Goal: Find contact information: Find contact information

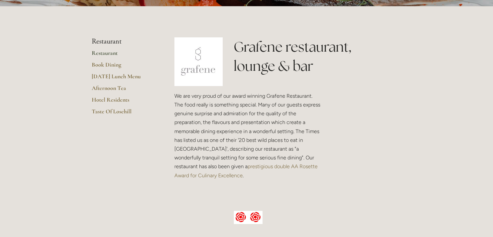
scroll to position [130, 0]
click at [272, 48] on h1 "Grafene restaurant, lounge & bar" at bounding box center [318, 57] width 168 height 38
copy h1 "Grafene"
click at [112, 74] on link "[DATE] Lunch Menu" at bounding box center [123, 79] width 62 height 12
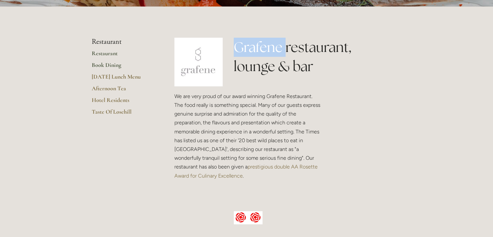
click at [109, 63] on link "Book Dining" at bounding box center [123, 67] width 62 height 12
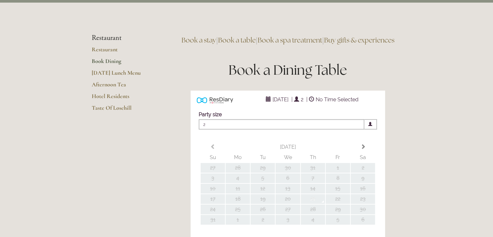
type input "Any Area"
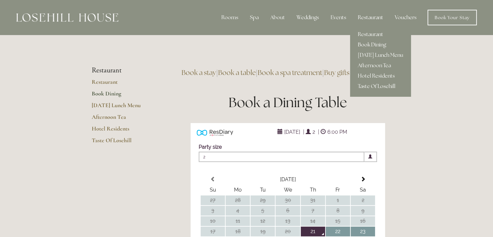
click at [370, 18] on div "Restaurant" at bounding box center [371, 17] width 36 height 13
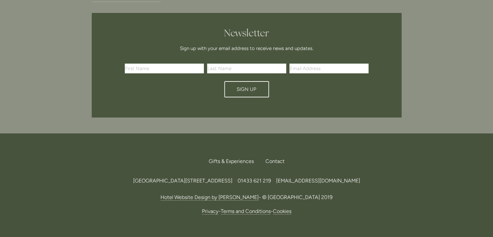
scroll to position [2199, 0]
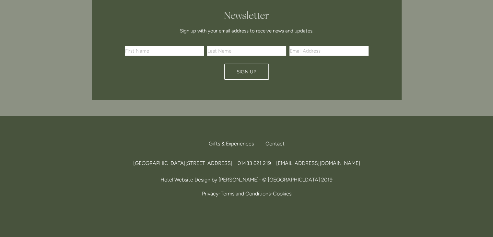
drag, startPoint x: 104, startPoint y: 141, endPoint x: 229, endPoint y: 141, distance: 124.9
click at [229, 159] on div "[GEOGRAPHIC_DATA][STREET_ADDRESS] 219 [EMAIL_ADDRESS][DOMAIN_NAME]" at bounding box center [247, 163] width 310 height 9
copy span "[GEOGRAPHIC_DATA], [GEOGRAPHIC_DATA],"
drag, startPoint x: 249, startPoint y: 143, endPoint x: 229, endPoint y: 144, distance: 20.1
click at [229, 160] on span "[GEOGRAPHIC_DATA][STREET_ADDRESS]" at bounding box center [182, 163] width 99 height 6
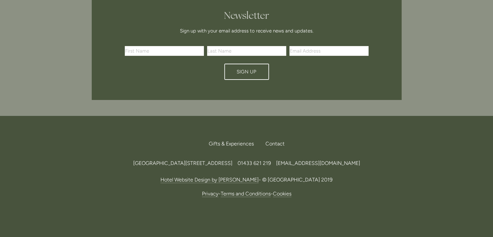
copy span "S33 6AF,"
click at [271, 160] on span "01433 621 219" at bounding box center [254, 163] width 33 height 6
drag, startPoint x: 327, startPoint y: 143, endPoint x: 294, endPoint y: 143, distance: 32.4
click at [294, 159] on div "[GEOGRAPHIC_DATA][STREET_ADDRESS] 219 [EMAIL_ADDRESS][DOMAIN_NAME]" at bounding box center [247, 163] width 310 height 9
copy span "01433 621 219"
